Goal: Check status: Check status

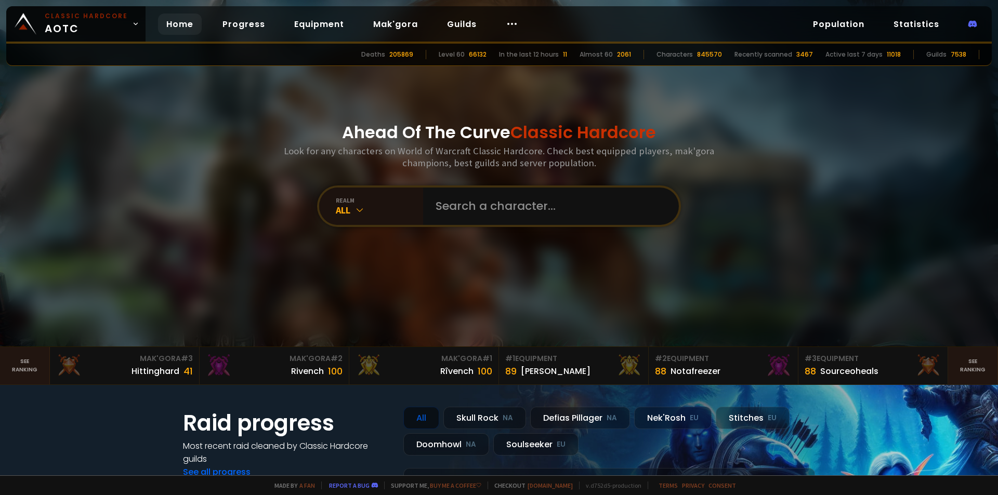
type input "p"
type input "Pandapluschi"
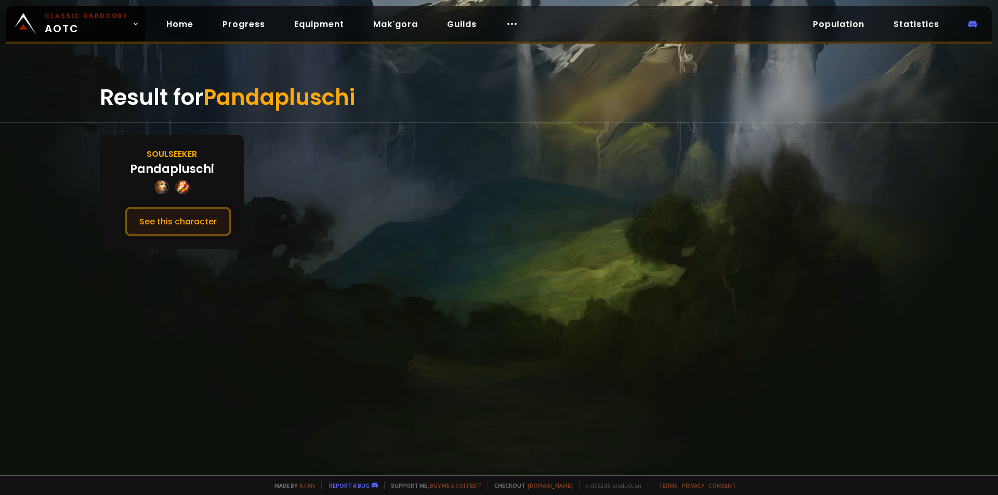
click at [145, 214] on button "See this character" at bounding box center [178, 222] width 107 height 30
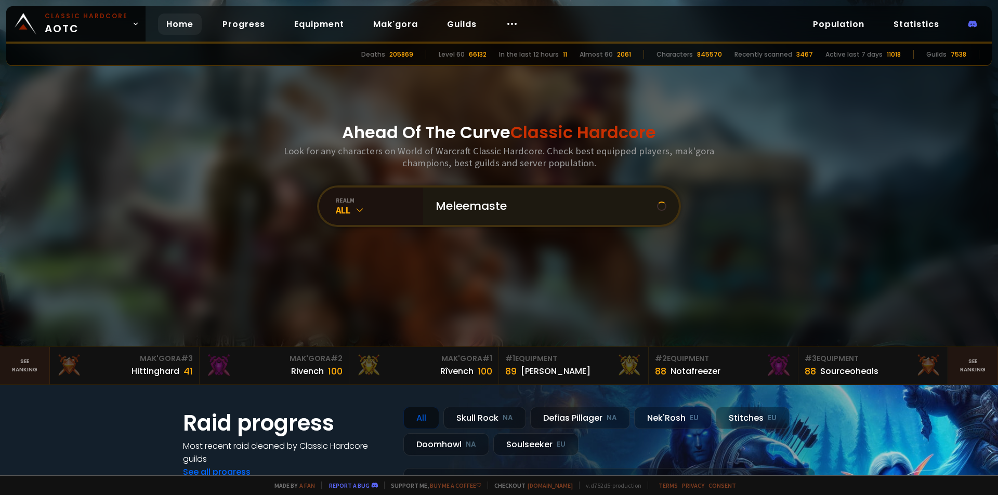
type input "Meleemaster"
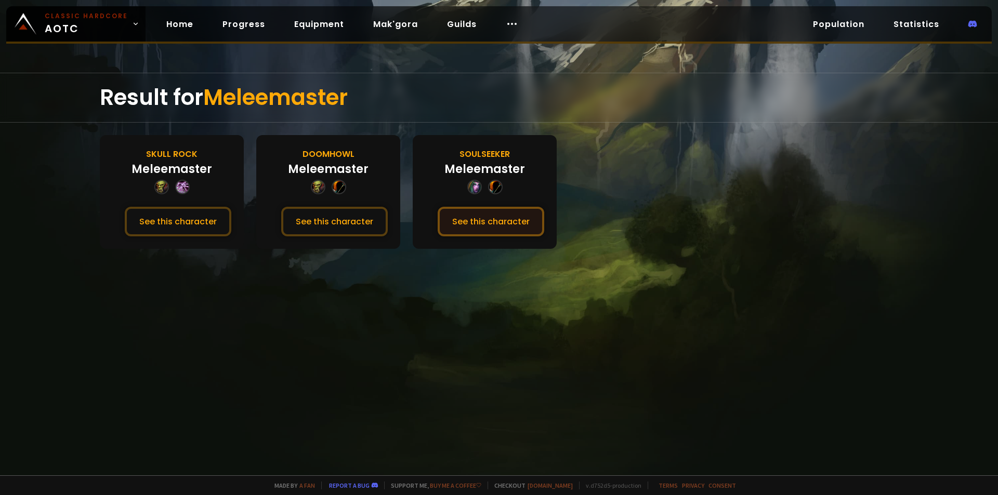
click at [463, 219] on button "See this character" at bounding box center [491, 222] width 107 height 30
click at [363, 220] on button "See this character" at bounding box center [334, 222] width 107 height 30
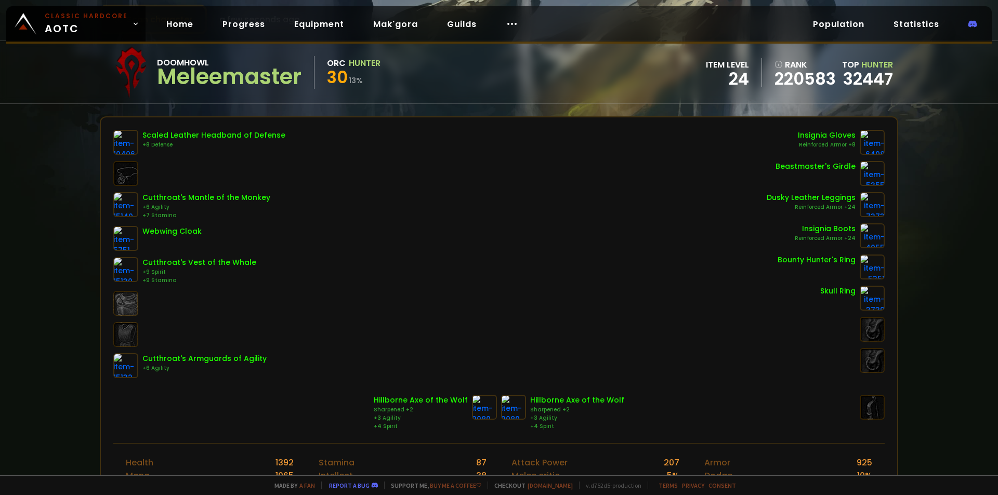
scroll to position [104, 0]
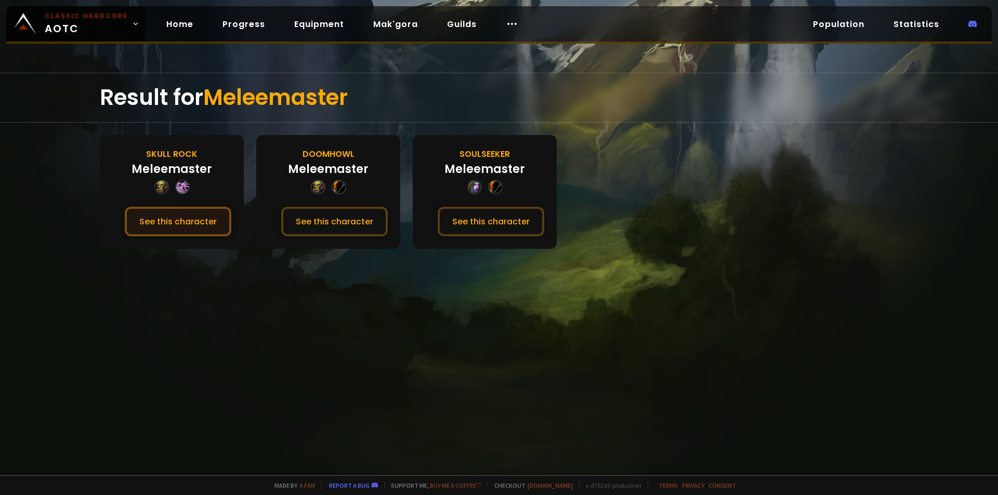
click at [194, 213] on button "See this character" at bounding box center [178, 222] width 107 height 30
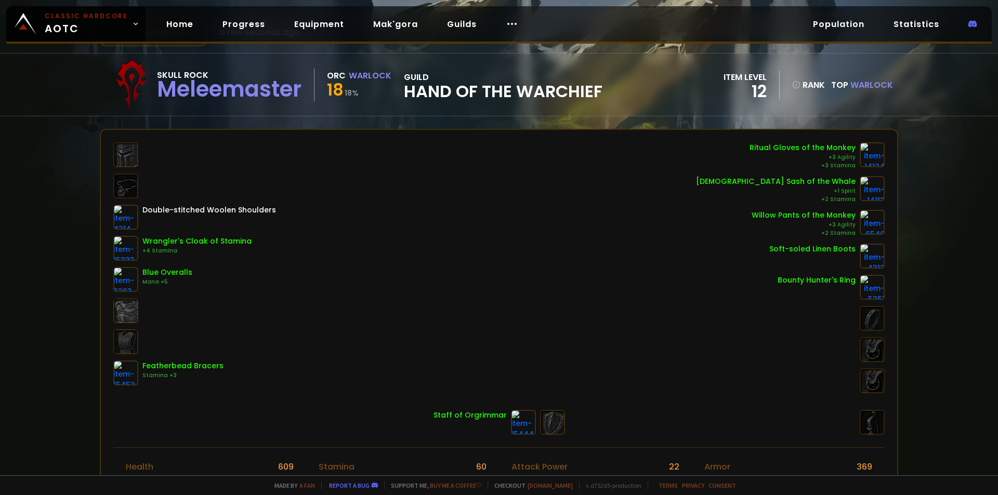
scroll to position [52, 0]
